Goal: Check status: Check status

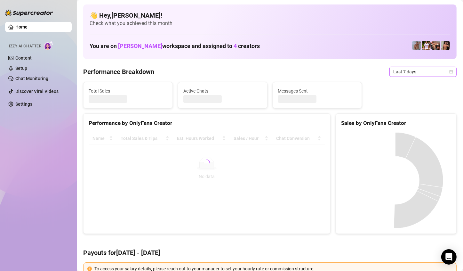
click at [432, 73] on span "Last 7 days" at bounding box center [423, 72] width 60 height 10
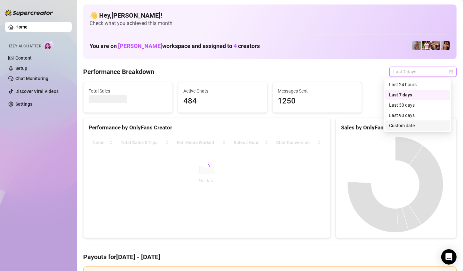
click at [400, 124] on div "Custom date" at bounding box center [417, 125] width 57 height 7
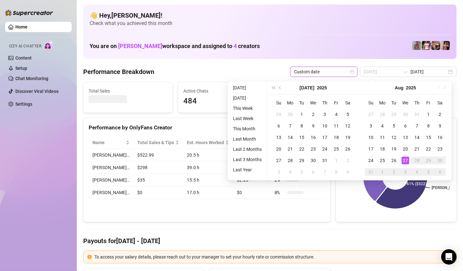
type input "[DATE]"
click at [405, 159] on div "27" at bounding box center [406, 161] width 8 height 8
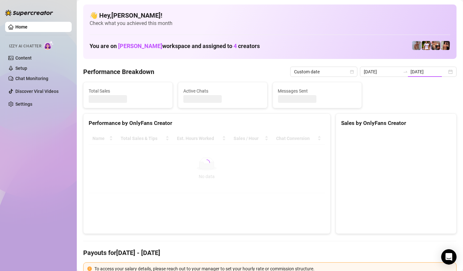
type input "[DATE]"
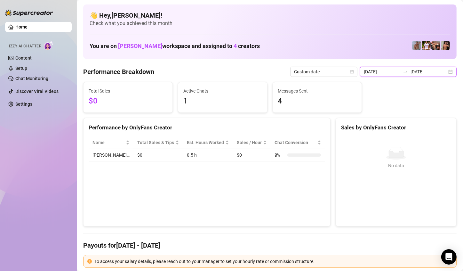
click at [439, 69] on input "[DATE]" at bounding box center [429, 71] width 36 height 7
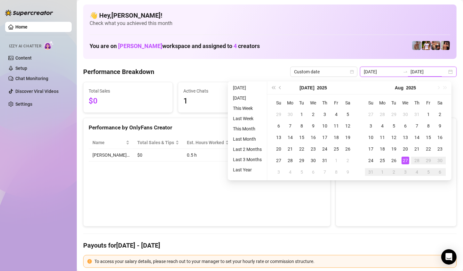
click at [445, 71] on div "[DATE] [DATE]" at bounding box center [408, 72] width 97 height 10
type input "[DATE]"
click at [396, 161] on div "26" at bounding box center [394, 161] width 8 height 8
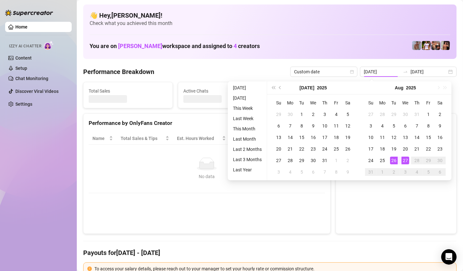
type input "[DATE]"
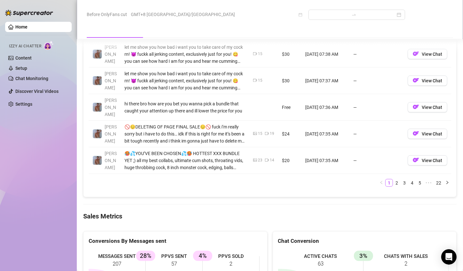
scroll to position [672, 0]
